Goal: Transaction & Acquisition: Purchase product/service

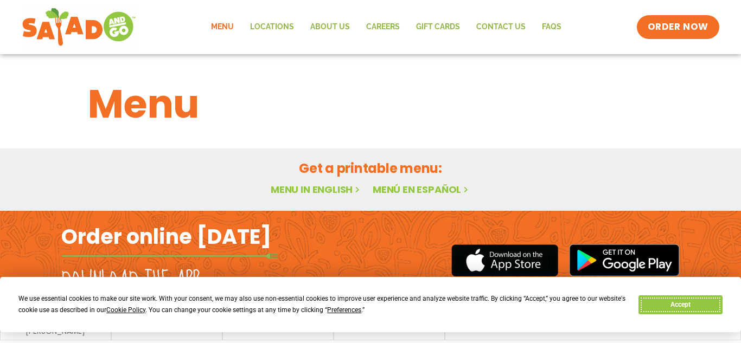
click at [673, 303] on button "Accept" at bounding box center [681, 305] width 84 height 19
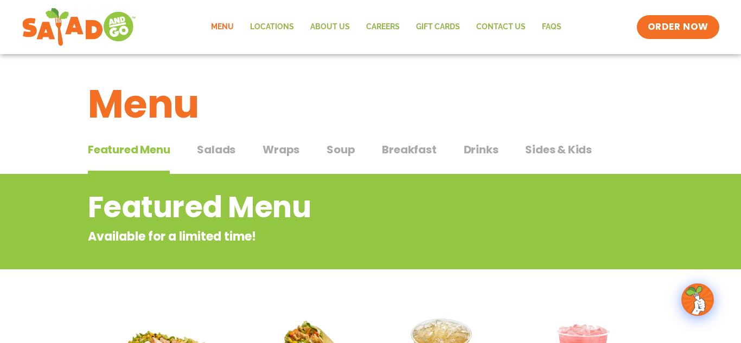
click at [207, 151] on span "Salads" at bounding box center [216, 150] width 39 height 16
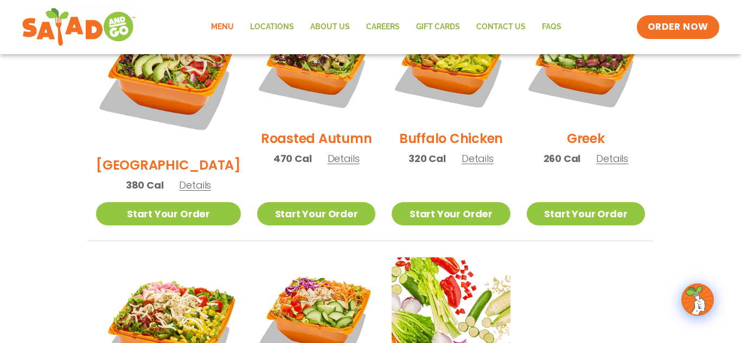
scroll to position [632, 0]
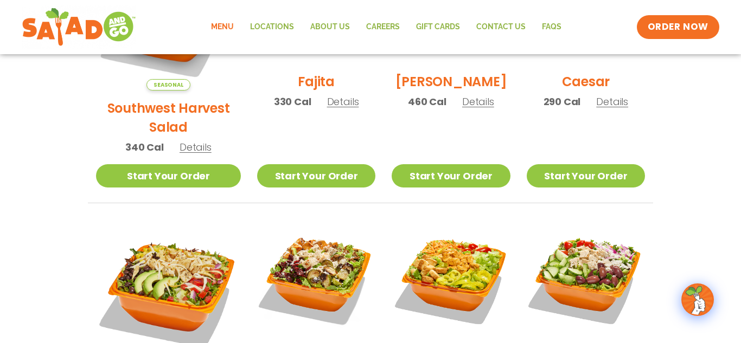
scroll to position [411, 0]
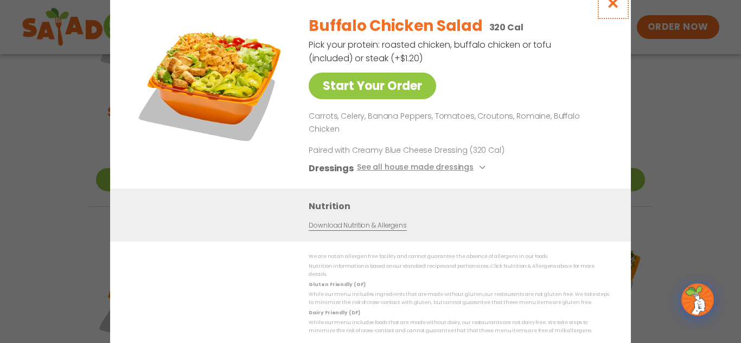
click at [611, 9] on icon "Close modal" at bounding box center [614, 2] width 14 height 11
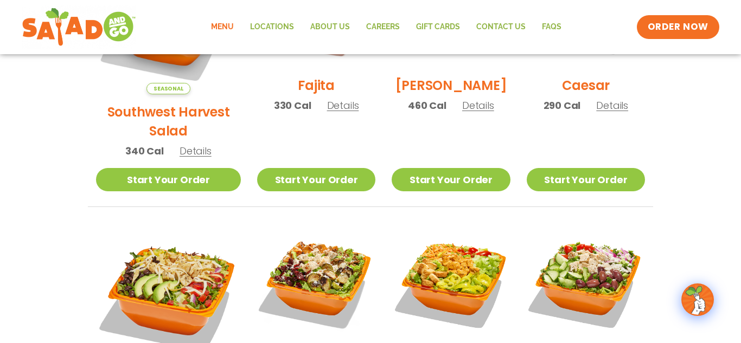
click at [309, 91] on h2 "Fajita" at bounding box center [316, 85] width 37 height 19
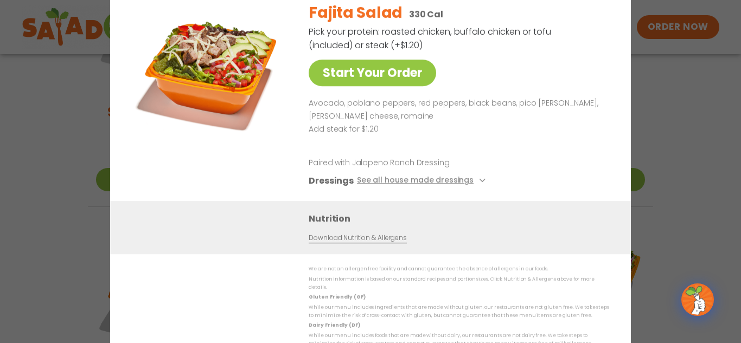
click at [670, 93] on div "Start Your Order Fajita Salad 330 Cal Pick your protein: roasted chicken, buffa…" at bounding box center [370, 171] width 741 height 343
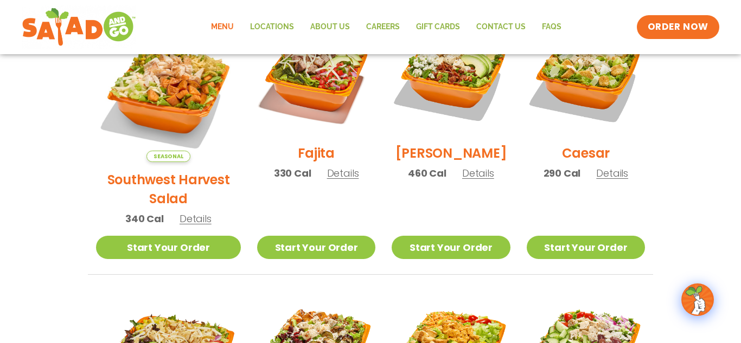
scroll to position [342, 0]
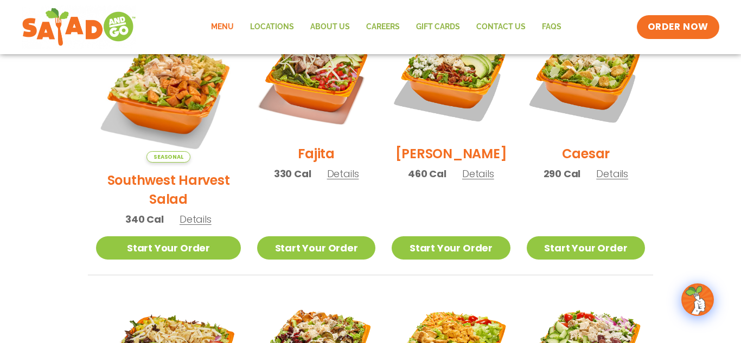
click at [176, 171] on h2 "Southwest Harvest Salad" at bounding box center [168, 190] width 145 height 38
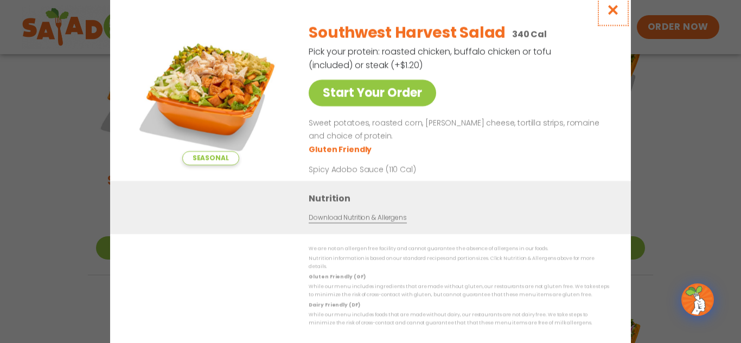
click at [613, 15] on icon "Close modal" at bounding box center [614, 9] width 14 height 11
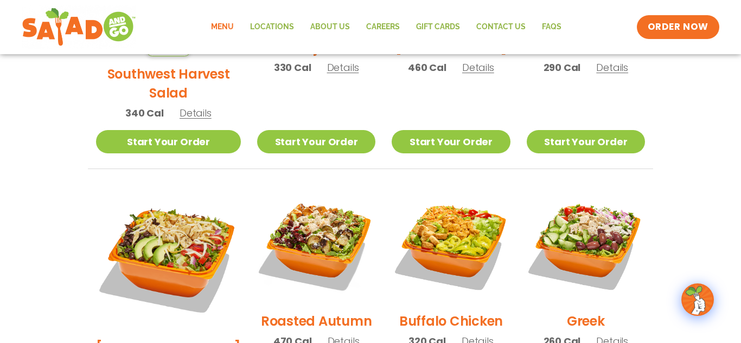
scroll to position [452, 0]
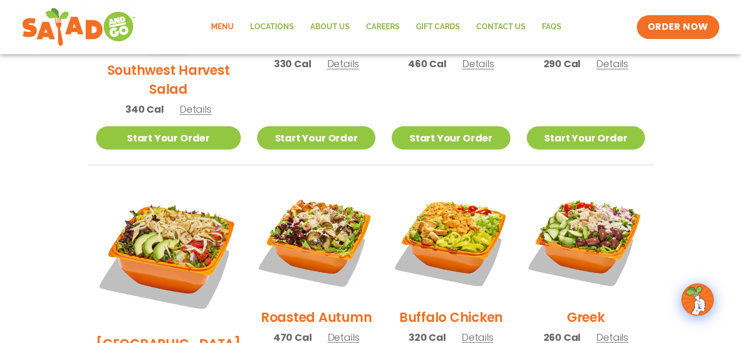
click at [575, 308] on h2 "Greek" at bounding box center [586, 317] width 38 height 19
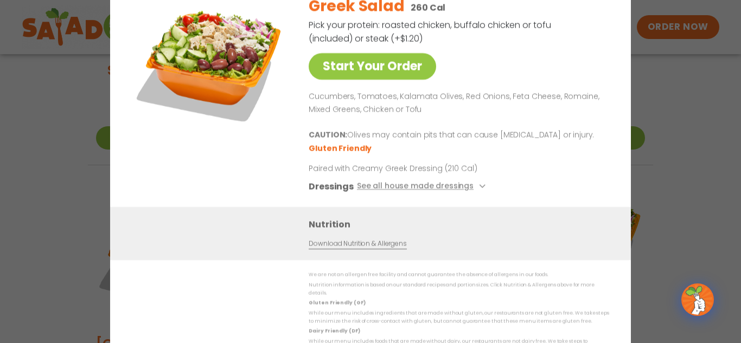
click at [575, 189] on div "Dressings See all house made dressings" at bounding box center [457, 188] width 296 height 14
click at [660, 190] on div "Start Your Order Greek Salad 260 Cal Pick your protein: roasted chicken, buffal…" at bounding box center [370, 171] width 741 height 343
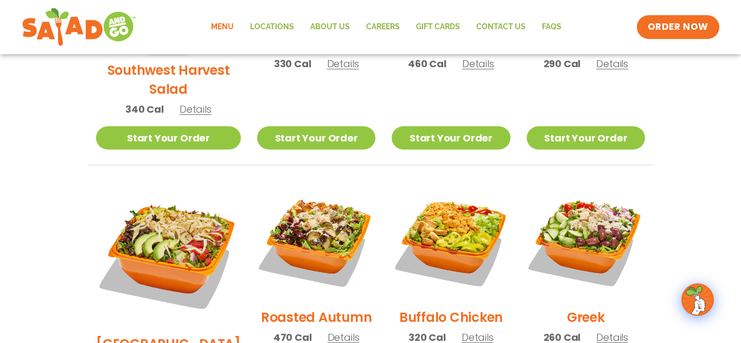
click at [660, 190] on div "Seasonal Southwest Harvest Salad 340 Cal Details Start Your Order Seasonal Star…" at bounding box center [370, 292] width 591 height 768
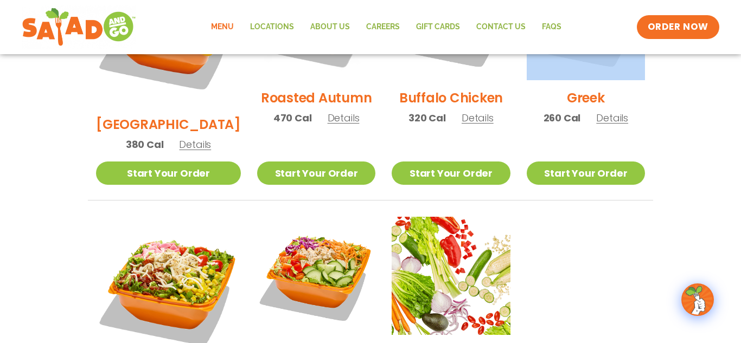
scroll to position [674, 0]
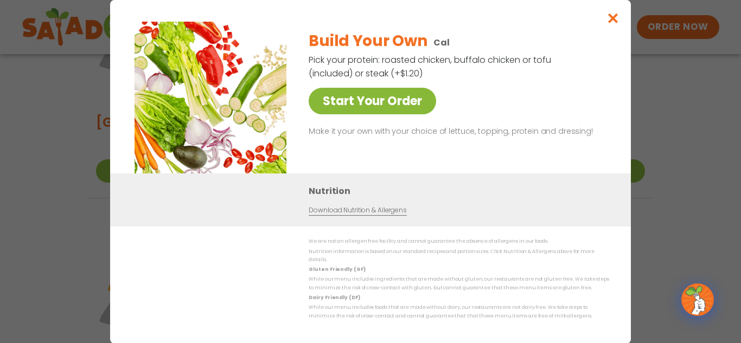
click at [359, 105] on link "Start Your Order" at bounding box center [373, 101] width 128 height 27
